Goal: Task Accomplishment & Management: Use online tool/utility

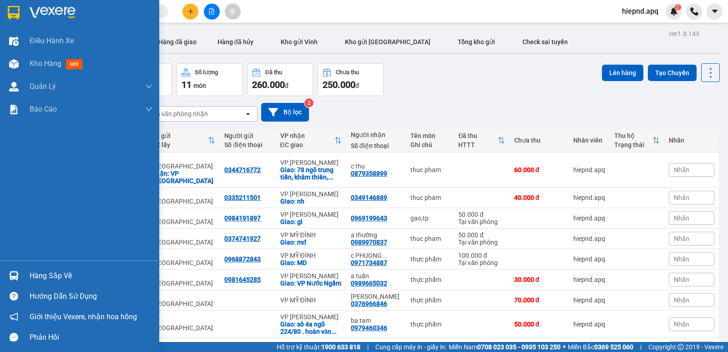
click at [61, 272] on div "Hàng sắp về" at bounding box center [91, 276] width 123 height 14
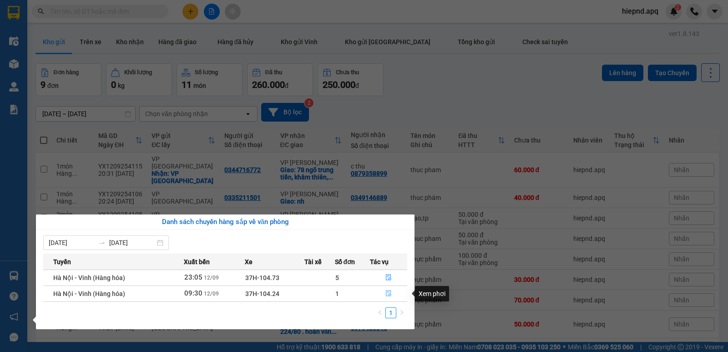
click at [386, 293] on icon "file-done" at bounding box center [389, 293] width 6 height 6
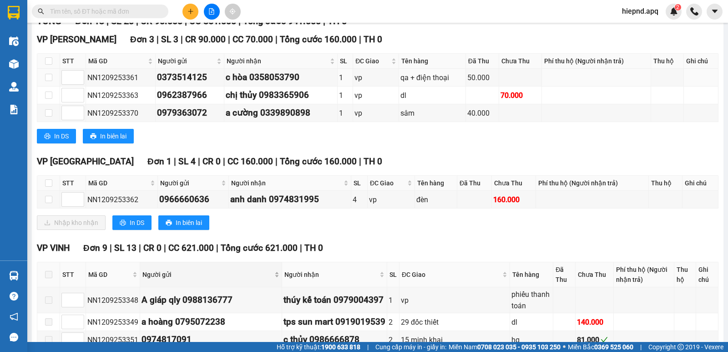
scroll to position [182, 0]
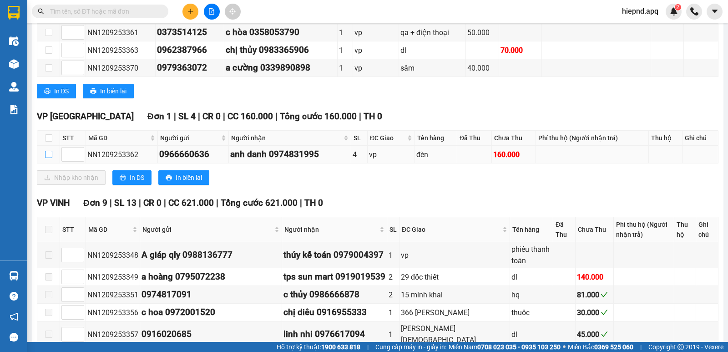
click at [46, 158] on input "checkbox" at bounding box center [48, 154] width 7 height 7
checkbox input "true"
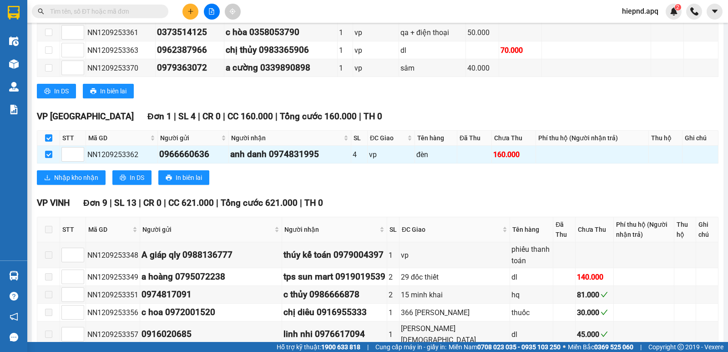
click at [72, 192] on div "VP [GEOGRAPHIC_DATA] 1 | SL 4 | CR 0 | CC 160.000 | Tổng cước 160.000 | TH 0 ST…" at bounding box center [378, 151] width 682 height 82
click at [73, 183] on span "Nhập kho nhận" at bounding box center [76, 178] width 44 height 10
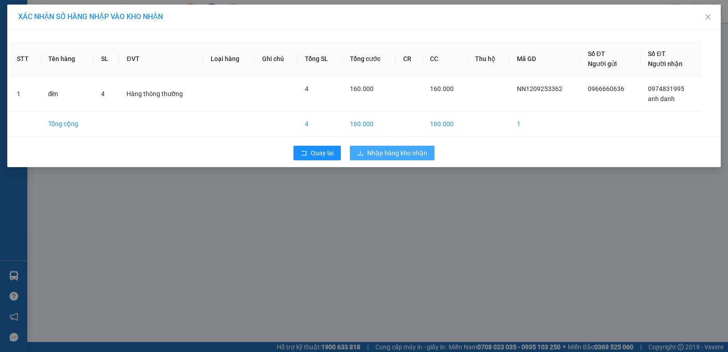
click at [386, 157] on span "Nhập hàng kho nhận" at bounding box center [397, 153] width 60 height 10
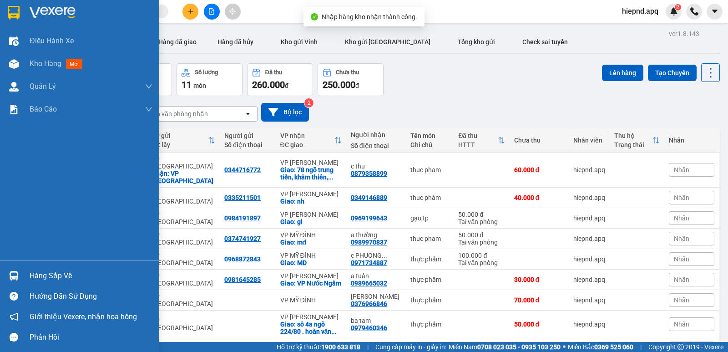
click at [40, 277] on div "Hàng sắp về" at bounding box center [91, 276] width 123 height 14
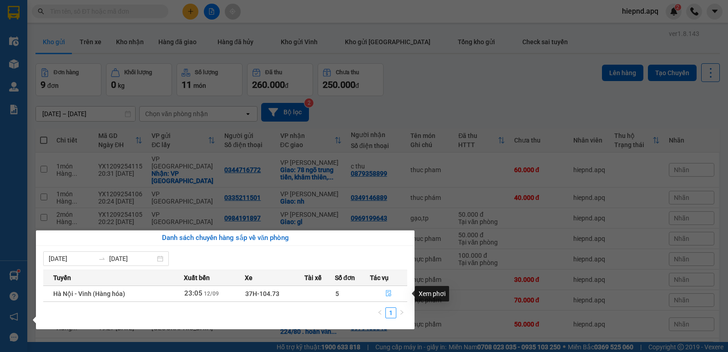
click at [386, 294] on icon "file-done" at bounding box center [388, 293] width 5 height 6
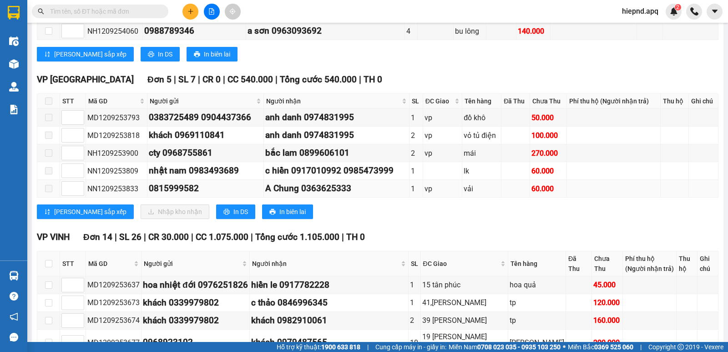
scroll to position [410, 0]
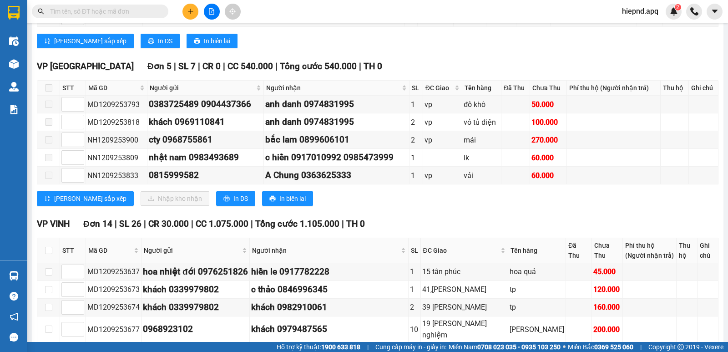
click at [406, 68] on div "TỔNG Đơn 32 | SL 52 | CR 310.000 | CC 2.300.000 | Tổng cước 2.610.000 | TH 0 VP…" at bounding box center [378, 159] width 682 height 836
